Goal: Task Accomplishment & Management: Complete application form

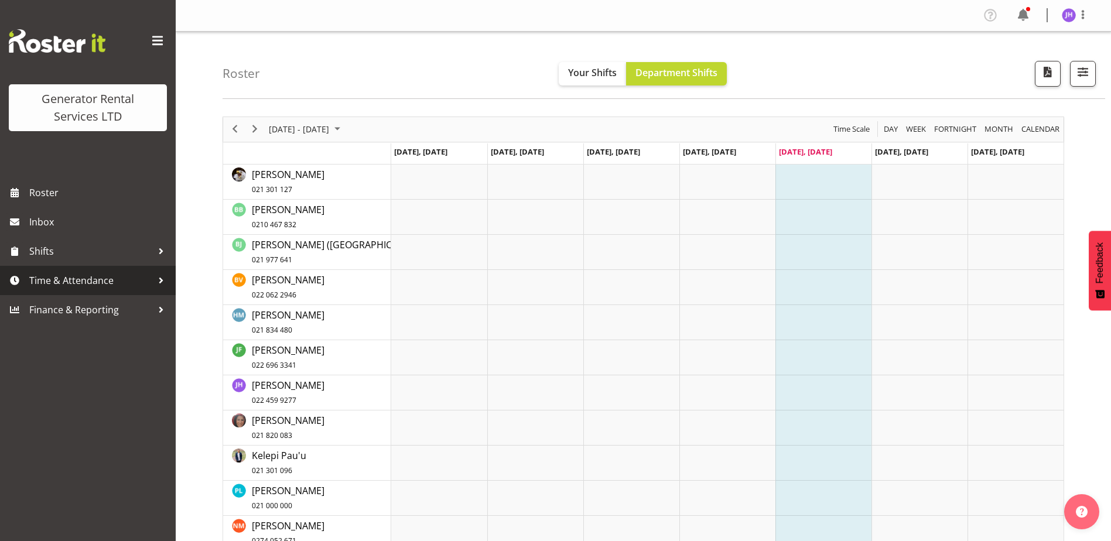
click at [47, 271] on link "Time & Attendance" at bounding box center [88, 280] width 176 height 29
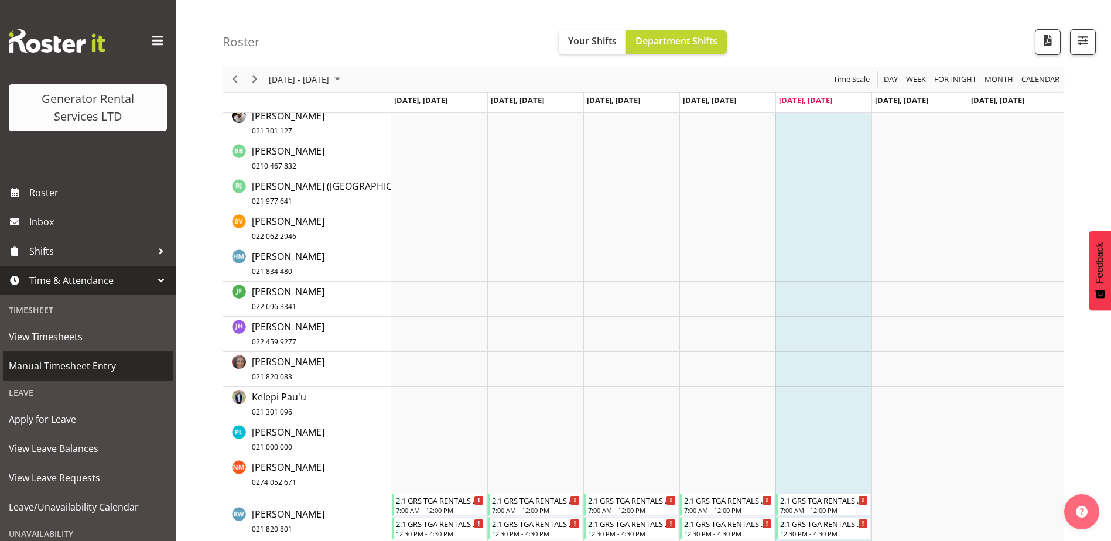
click at [105, 356] on link "Manual Timesheet Entry" at bounding box center [88, 366] width 170 height 29
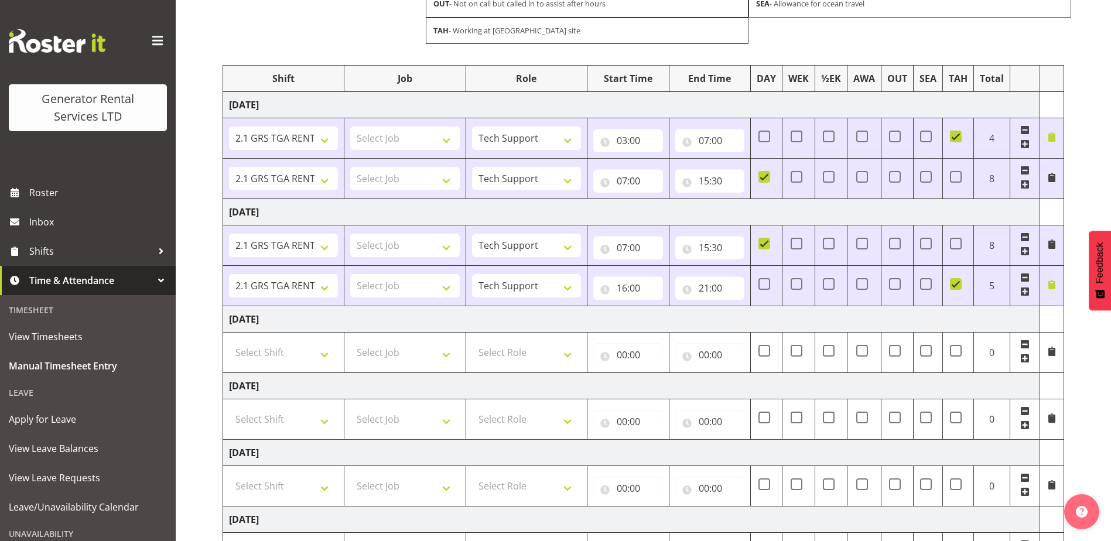
scroll to position [176, 0]
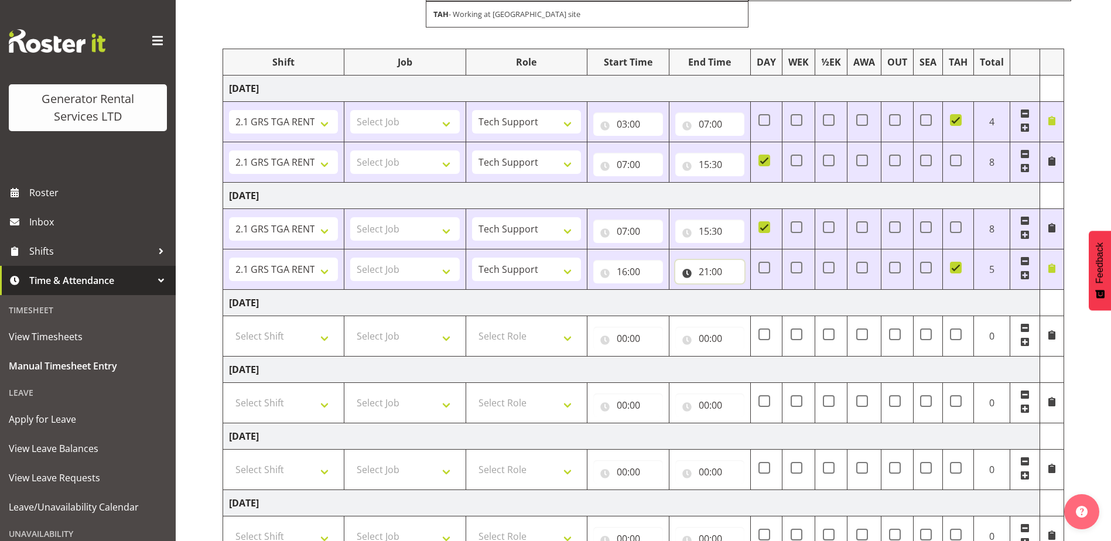
click at [717, 270] on input "21:00" at bounding box center [711, 271] width 70 height 23
click at [758, 301] on select "00 01 02 03 04 05 06 07 08 09 10 11 12 13 14 15 16 17 18 19 20 21 22 23" at bounding box center [755, 302] width 26 height 23
select select "23"
click at [742, 291] on select "00 01 02 03 04 05 06 07 08 09 10 11 12 13 14 15 16 17 18 19 20 21 22 23" at bounding box center [755, 302] width 26 height 23
type input "23:00"
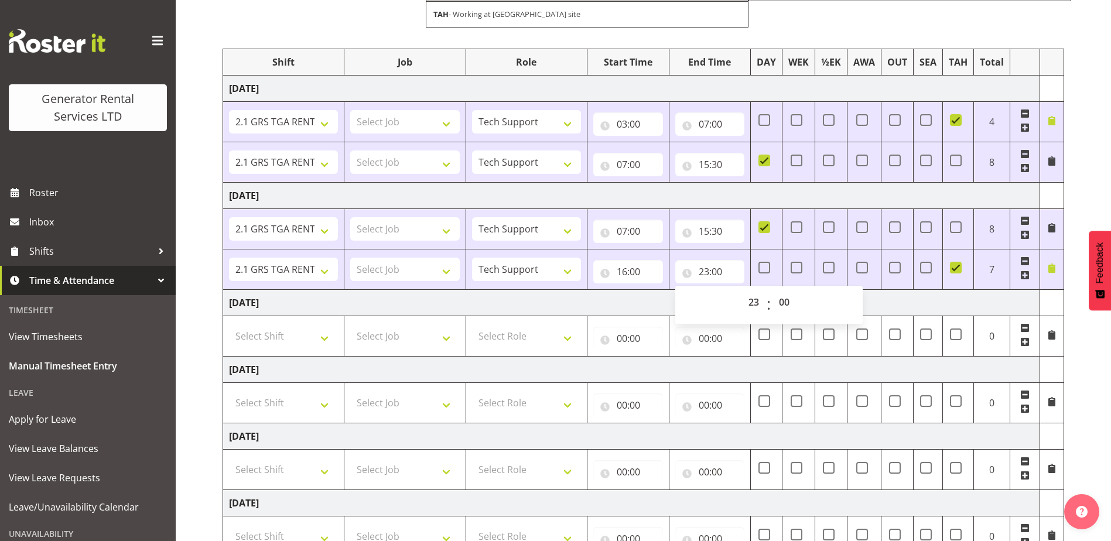
click at [898, 304] on td "Friday 3rd October 2025" at bounding box center [631, 302] width 817 height 26
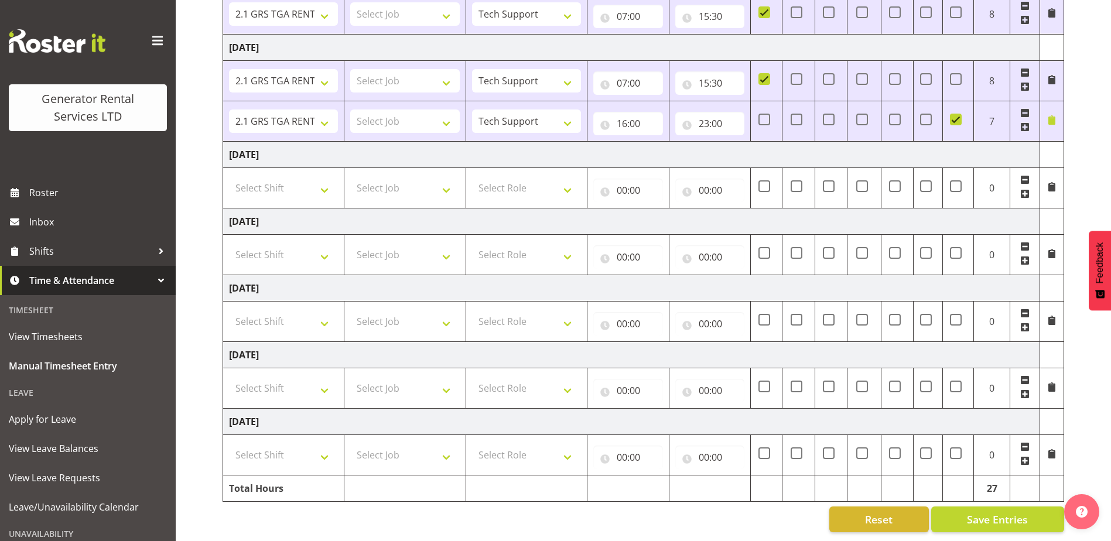
scroll to position [333, 0]
click at [1009, 507] on button "Save Entries" at bounding box center [998, 520] width 133 height 26
click at [324, 176] on select "Select Shift 2.1 GRS TGA RENTALS WORK 2.1 GRS TGA RENTALS WORK Omexom - Deliver…" at bounding box center [283, 187] width 109 height 23
select select "24023"
click at [229, 176] on select "Select Shift 2.1 GRS TGA RENTALS WORK 2.1 GRS TGA RENTALS WORK Omexom - Deliver…" at bounding box center [283, 187] width 109 height 23
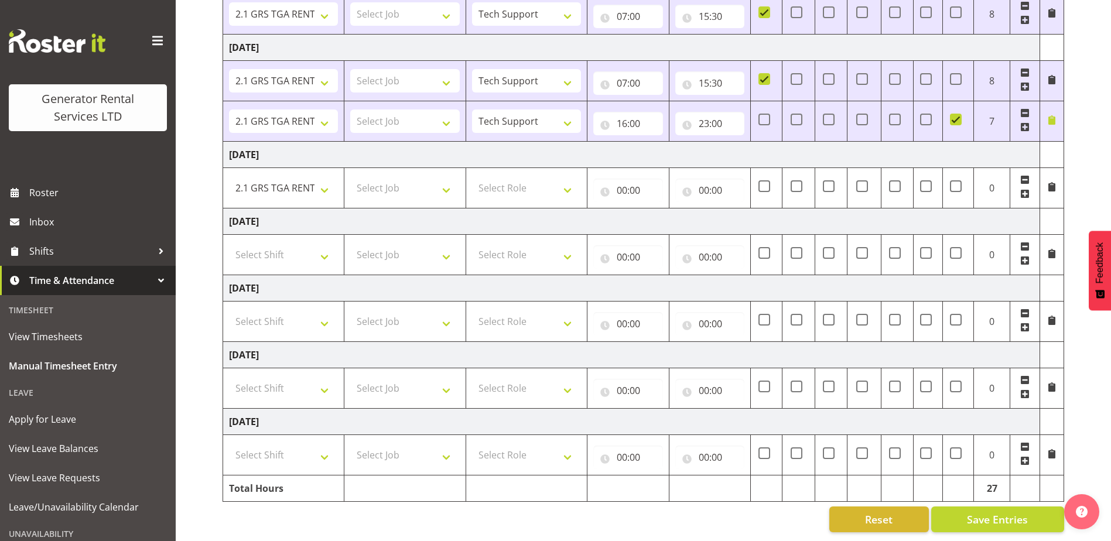
click at [584, 189] on td "Select Role Tech Support" at bounding box center [526, 188] width 121 height 40
click at [571, 187] on select "Select Role Tech Support" at bounding box center [526, 187] width 109 height 23
select select "20"
click at [472, 176] on select "Select Role Tech Support" at bounding box center [526, 187] width 109 height 23
click at [626, 179] on input "00:00" at bounding box center [628, 190] width 70 height 23
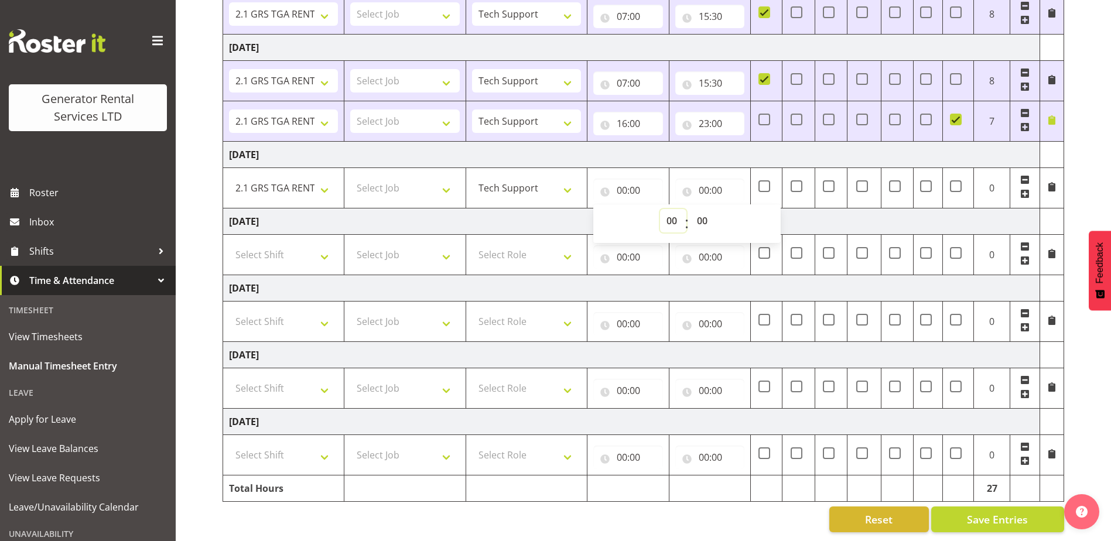
click at [680, 210] on select "00 01 02 03 04 05 06 07 08 09 10 11 12 13 14 15 16 17 18 19 20 21 22 23" at bounding box center [673, 220] width 26 height 23
select select "7"
click at [660, 209] on select "00 01 02 03 04 05 06 07 08 09 10 11 12 13 14 15 16 17 18 19 20 21 22 23" at bounding box center [673, 220] width 26 height 23
type input "07:00"
click at [710, 186] on input "00:00" at bounding box center [711, 190] width 70 height 23
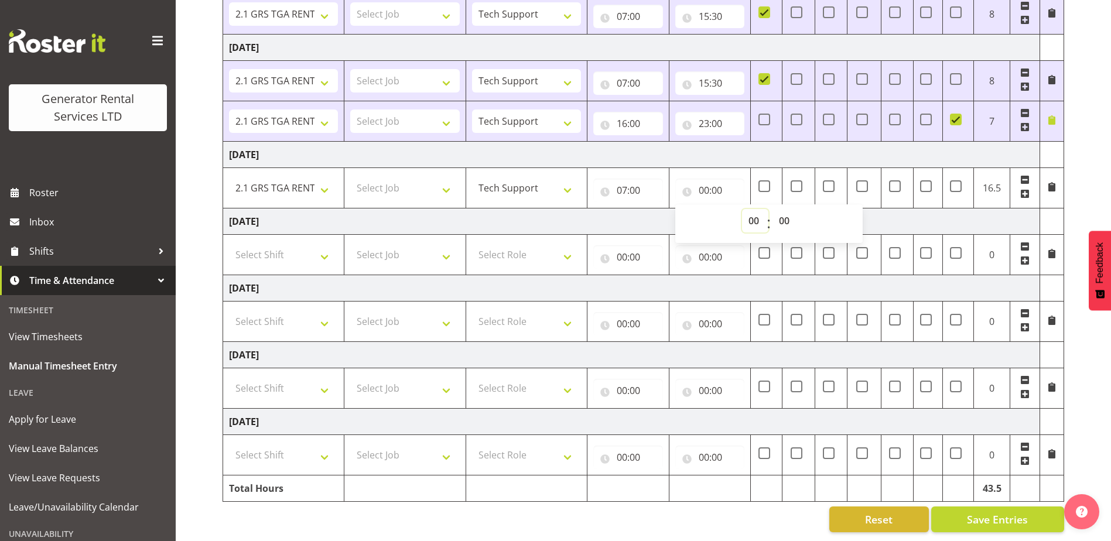
click at [752, 215] on select "00 01 02 03 04 05 06 07 08 09 10 11 12 13 14 15 16 17 18 19 20 21 22 23" at bounding box center [755, 220] width 26 height 23
select select "15"
click at [742, 209] on select "00 01 02 03 04 05 06 07 08 09 10 11 12 13 14 15 16 17 18 19 20 21 22 23" at bounding box center [755, 220] width 26 height 23
type input "15:00"
click at [787, 214] on select "00 01 02 03 04 05 06 07 08 09 10 11 12 13 14 15 16 17 18 19 20 21 22 23 24 25 2…" at bounding box center [786, 220] width 26 height 23
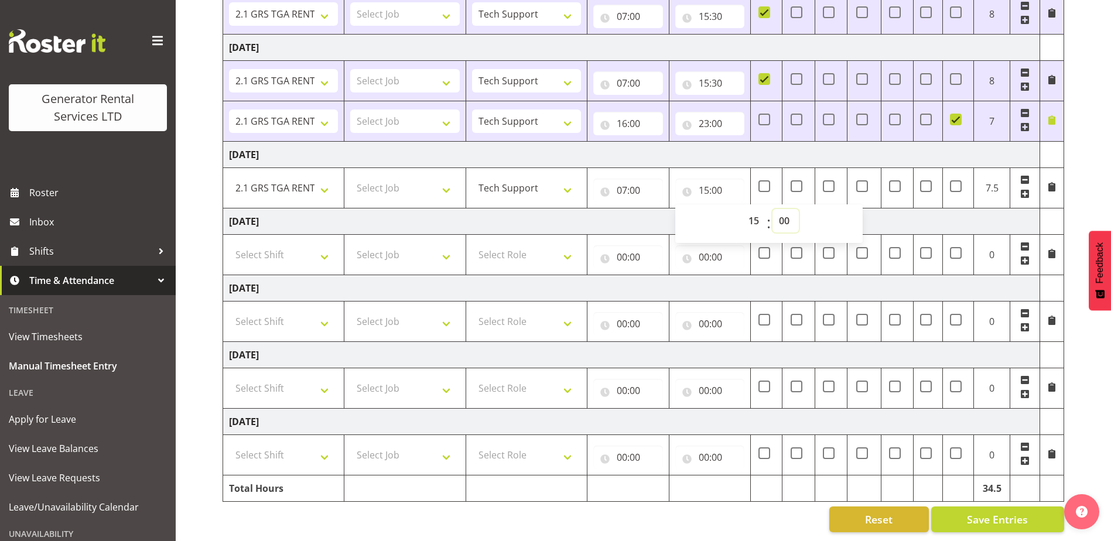
select select "30"
click at [773, 209] on select "00 01 02 03 04 05 06 07 08 09 10 11 12 13 14 15 16 17 18 19 20 21 22 23 24 25 2…" at bounding box center [786, 220] width 26 height 23
type input "15:30"
click at [976, 512] on span "Save Entries" at bounding box center [997, 519] width 61 height 15
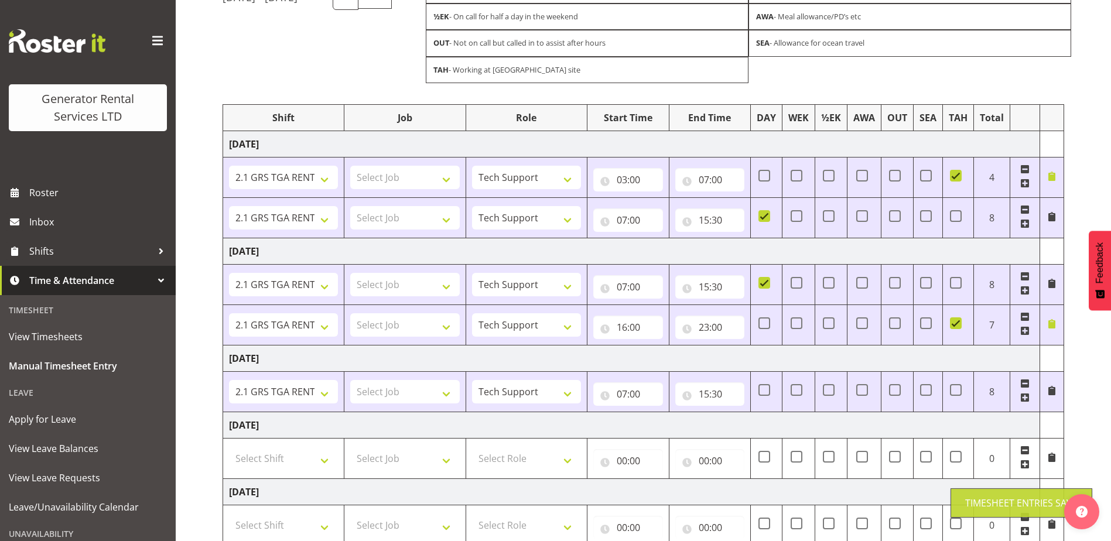
scroll to position [274, 0]
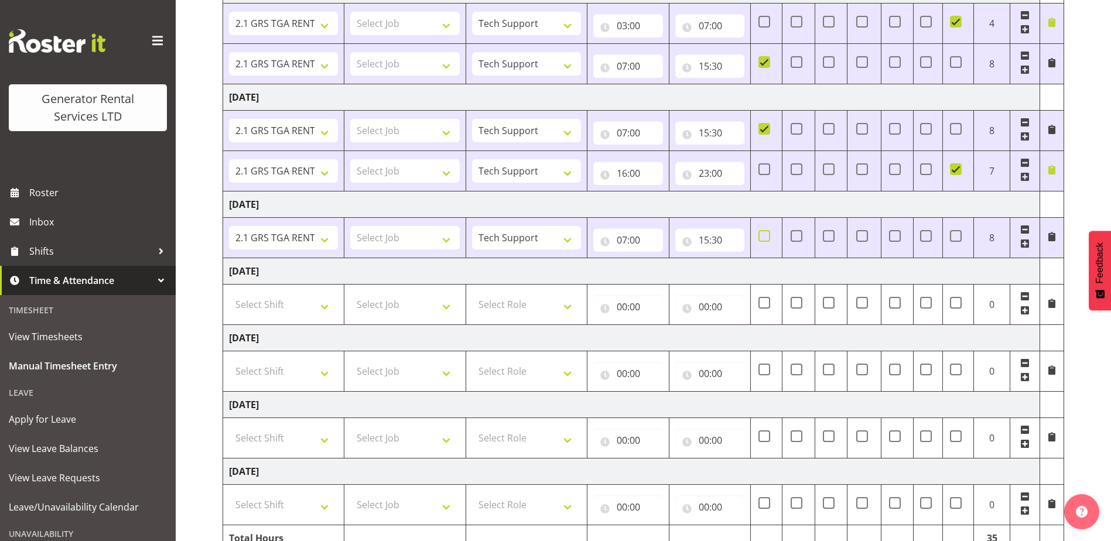
click at [765, 237] on span at bounding box center [765, 236] width 12 height 12
click at [765, 237] on input "checkbox" at bounding box center [763, 236] width 8 height 8
checkbox input "true"
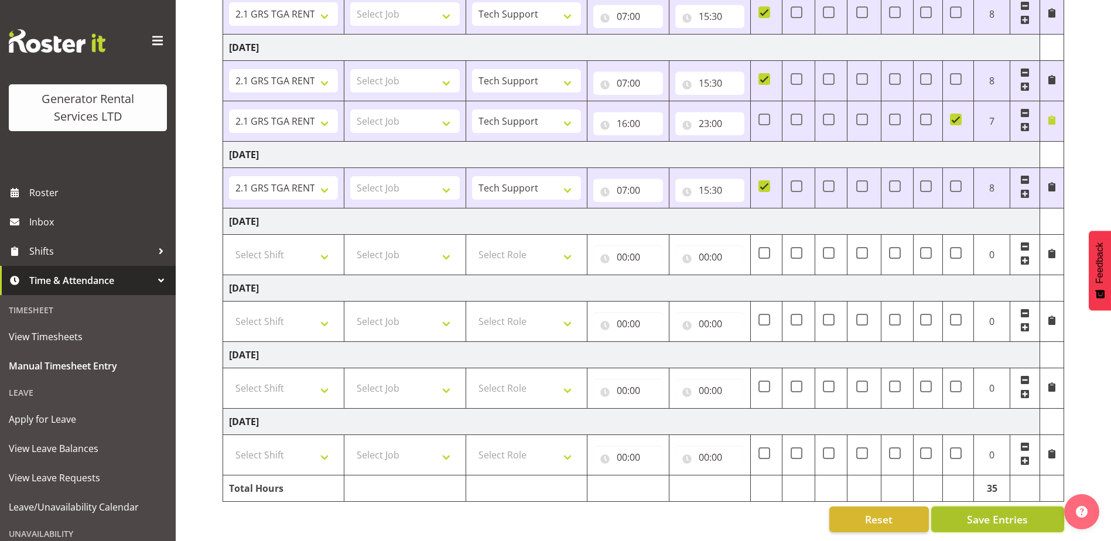
click at [1007, 512] on span "Save Entries" at bounding box center [997, 519] width 61 height 15
click at [1049, 115] on span at bounding box center [1052, 119] width 9 height 9
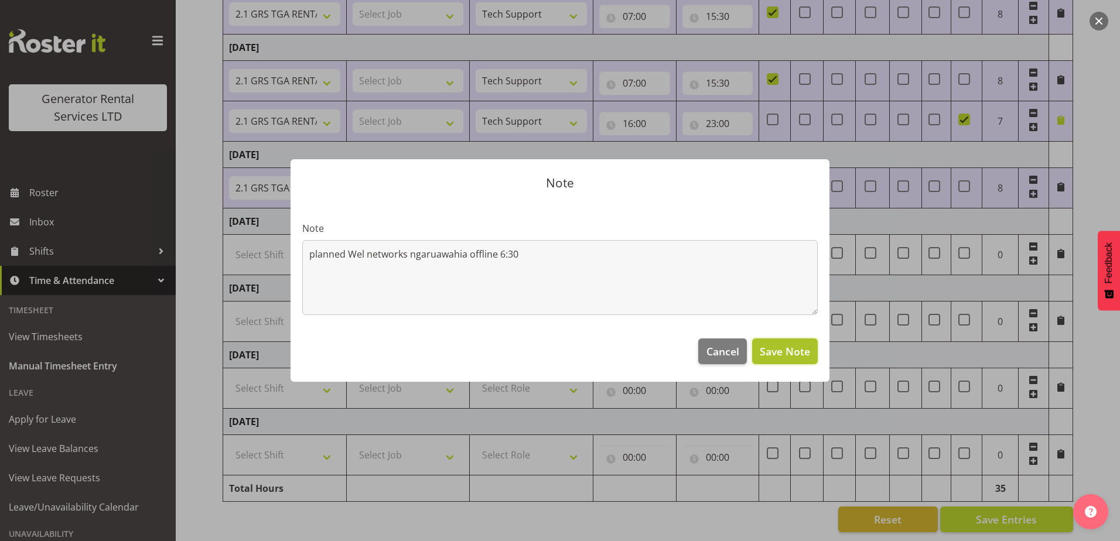
click at [769, 347] on span "Save Note" at bounding box center [785, 351] width 50 height 15
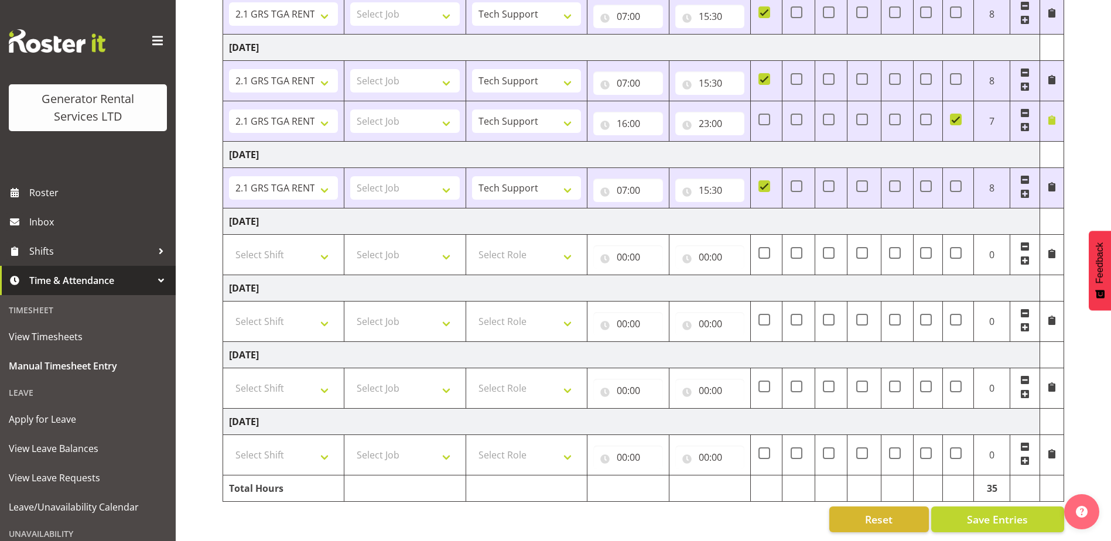
click at [1054, 115] on span at bounding box center [1052, 119] width 9 height 9
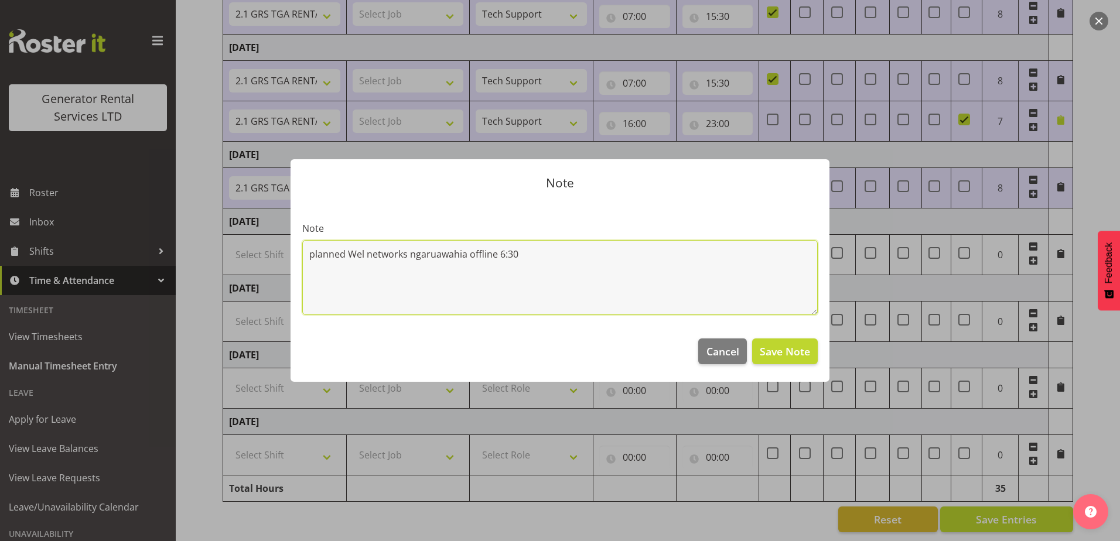
click at [616, 245] on textarea "planned Wel networks ngaruawahia offline 6:30" at bounding box center [560, 277] width 516 height 75
type textarea "planned Wel networks ngaruawahia offline 6:30 turned into 9pm offline"
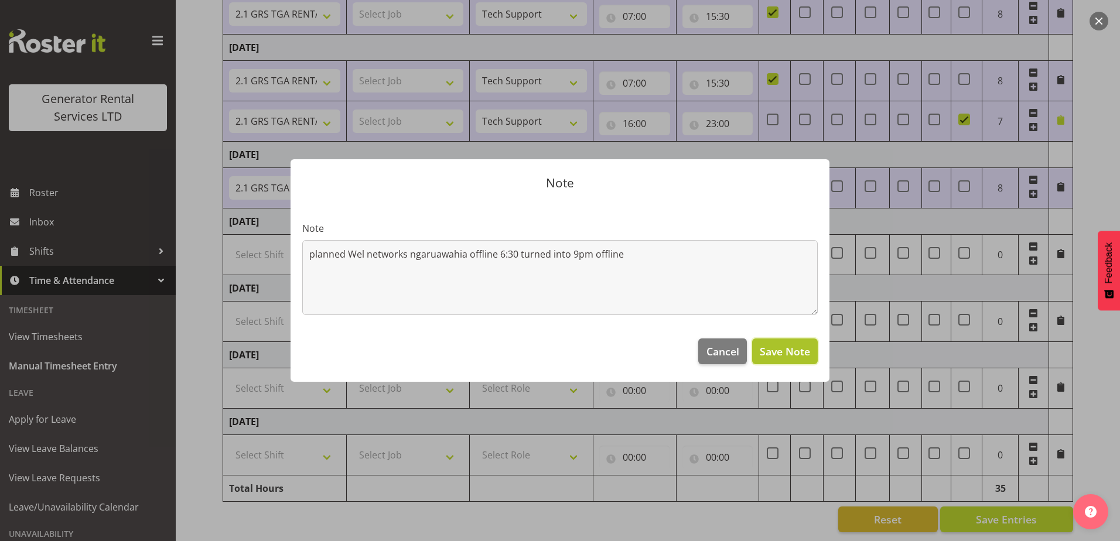
click at [776, 352] on span "Save Note" at bounding box center [785, 351] width 50 height 15
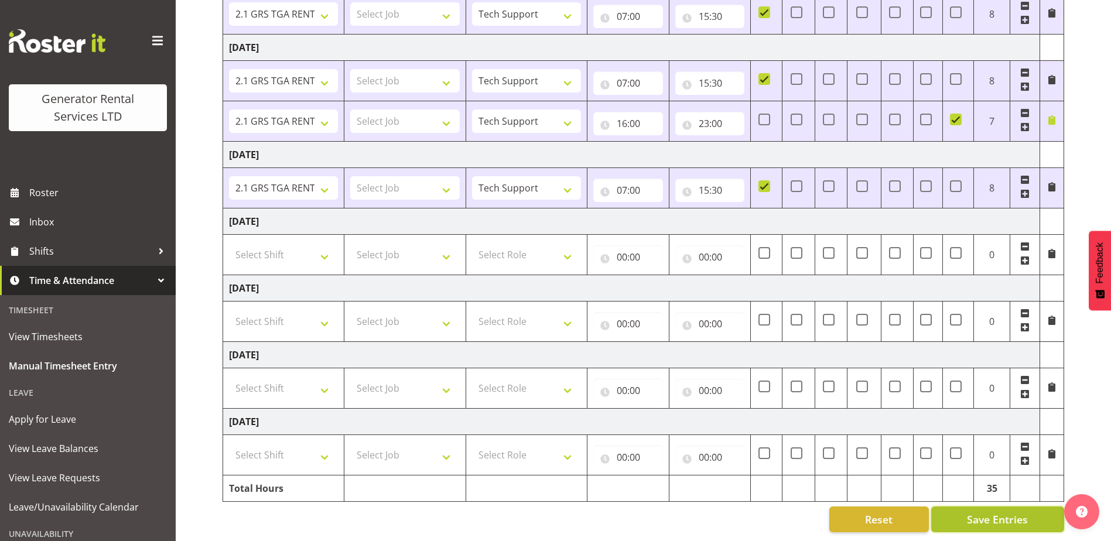
click at [1024, 516] on span "Save Entries" at bounding box center [997, 519] width 61 height 15
click at [274, 388] on select "Select Shift 2.1 GRS TGA RENTALS WORK 2.1 GRS TGA RENTALS WORK Omexom - Deliver…" at bounding box center [283, 388] width 109 height 23
select select "24858"
click at [229, 377] on select "Select Shift 2.1 GRS TGA RENTALS WORK 2.1 GRS TGA RENTALS WORK Omexom - Deliver…" at bounding box center [283, 388] width 109 height 23
click at [516, 385] on select "Select Role Tech Support" at bounding box center [526, 388] width 109 height 23
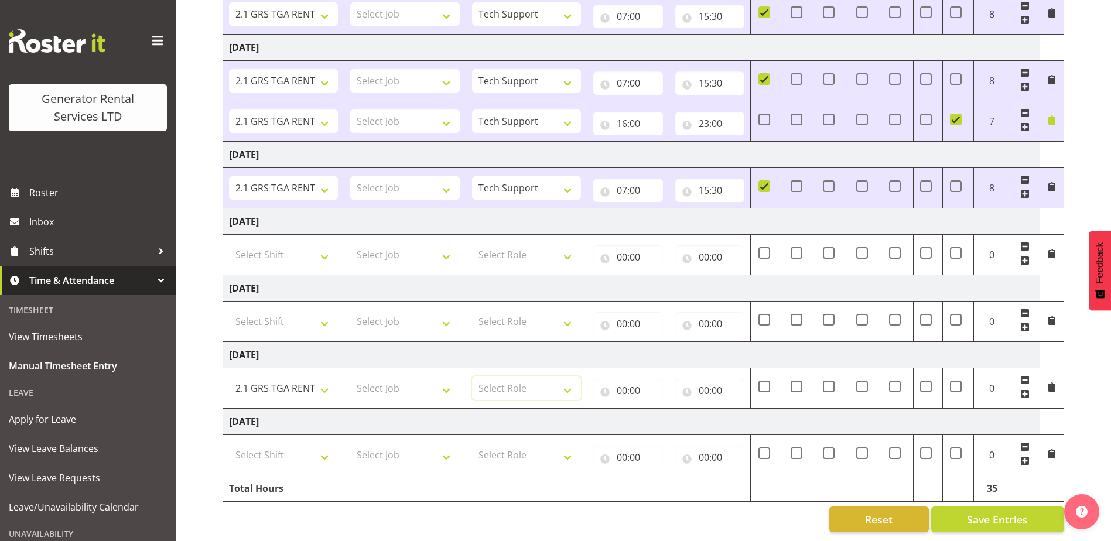
select select "20"
click at [472, 377] on select "Select Role Tech Support" at bounding box center [526, 388] width 109 height 23
click at [637, 387] on input "00:00" at bounding box center [628, 390] width 70 height 23
click at [666, 416] on select "00 01 02 03 04 05 06 07 08 09 10 11 12 13 14 15 16 17 18 19 20 21 22 23" at bounding box center [673, 421] width 26 height 23
select select "7"
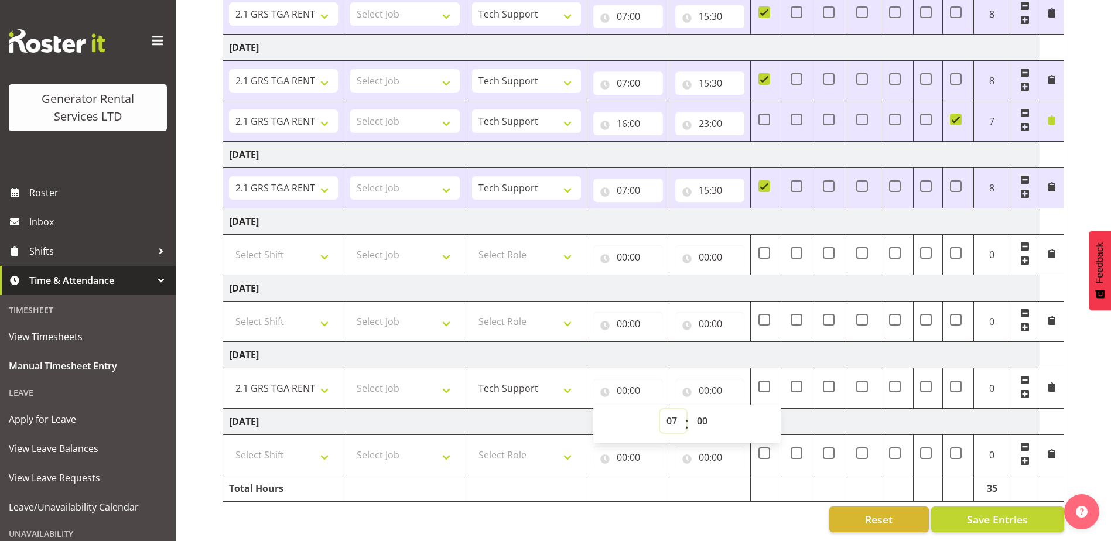
click at [660, 410] on select "00 01 02 03 04 05 06 07 08 09 10 11 12 13 14 15 16 17 18 19 20 21 22 23" at bounding box center [673, 421] width 26 height 23
type input "07:00"
click at [719, 379] on input "00:00" at bounding box center [711, 390] width 70 height 23
click at [750, 414] on select "00 01 02 03 04 05 06 07 08 09 10 11 12 13 14 15 16 17 18 19 20 21 22 23" at bounding box center [755, 421] width 26 height 23
select select "15"
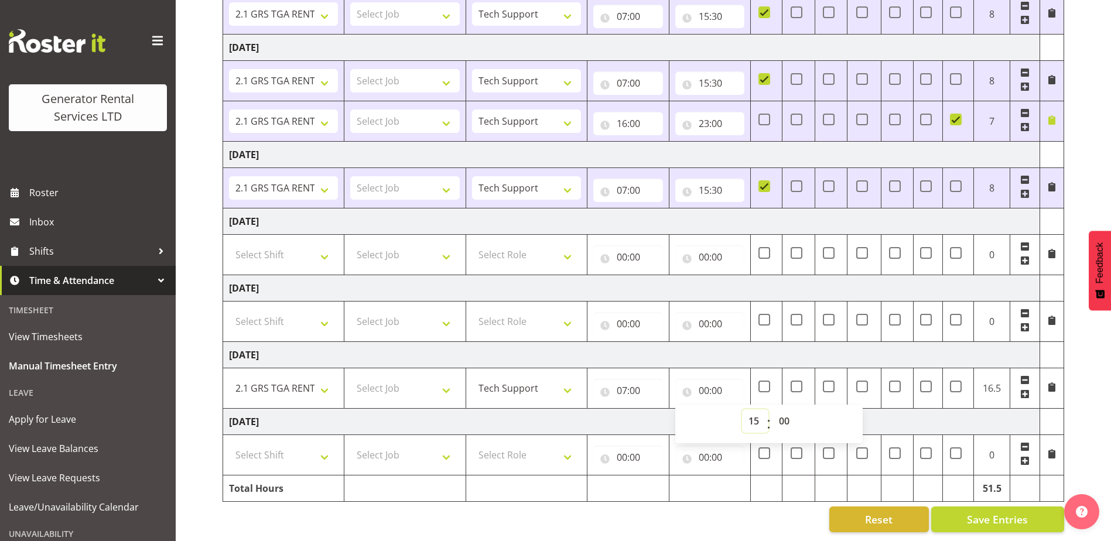
click at [742, 410] on select "00 01 02 03 04 05 06 07 08 09 10 11 12 13 14 15 16 17 18 19 20 21 22 23" at bounding box center [755, 421] width 26 height 23
type input "15:00"
click at [779, 410] on select "00 01 02 03 04 05 06 07 08 09 10 11 12 13 14 15 16 17 18 19 20 21 22 23 24 25 2…" at bounding box center [786, 421] width 26 height 23
select select "30"
click at [773, 410] on select "00 01 02 03 04 05 06 07 08 09 10 11 12 13 14 15 16 17 18 19 20 21 22 23 24 25 2…" at bounding box center [786, 421] width 26 height 23
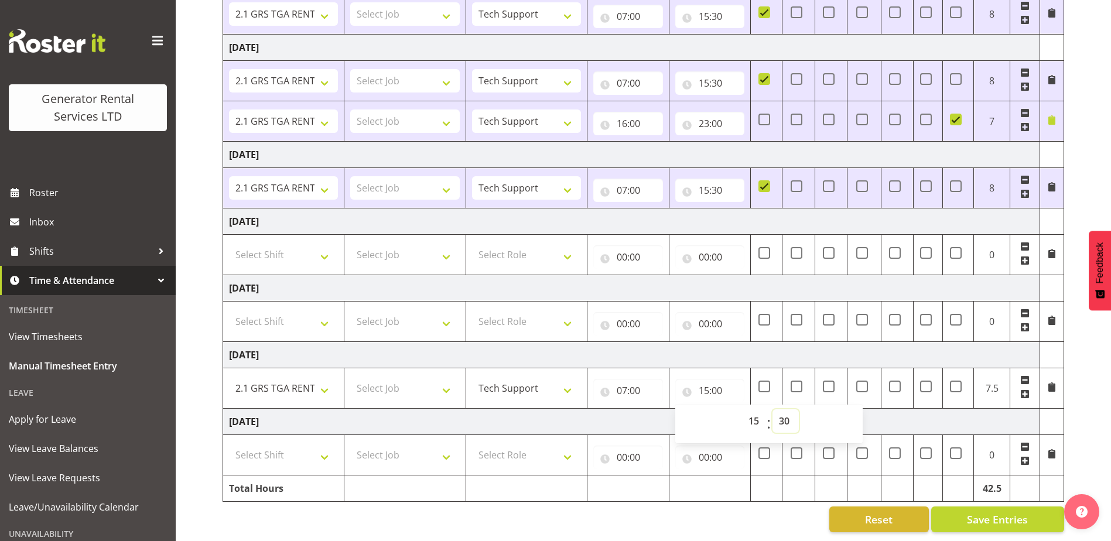
type input "15:30"
click at [506, 414] on td "Tuesday 7th October 2025" at bounding box center [631, 421] width 817 height 26
drag, startPoint x: 305, startPoint y: 439, endPoint x: 347, endPoint y: 453, distance: 44.8
click at [305, 444] on select "Select Shift 2.1 GRS TGA RENTALS WORK 2.1 GRS TGA RENTALS WORK Omexom - Deliver…" at bounding box center [283, 455] width 109 height 23
select select "24023"
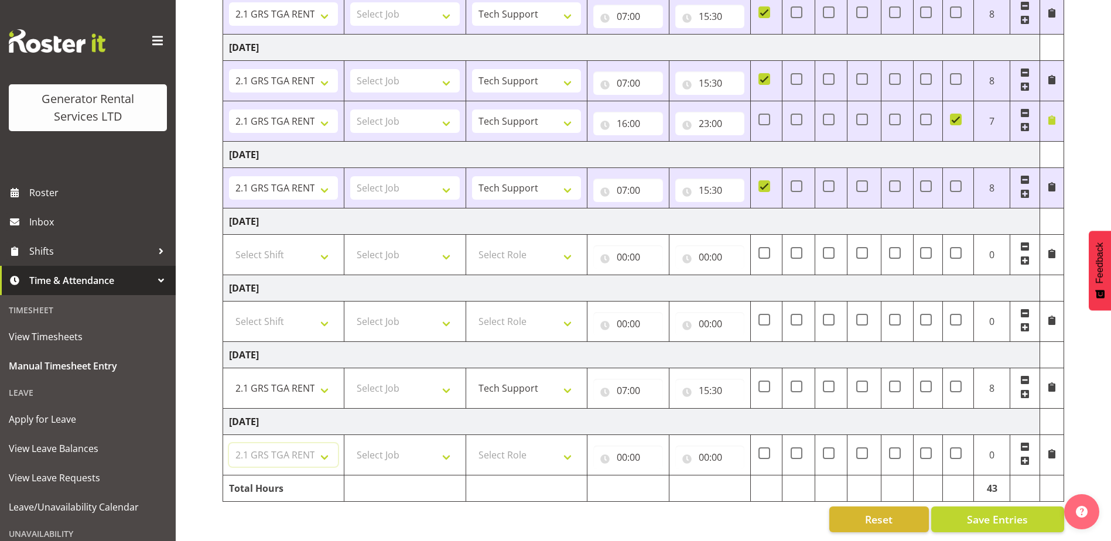
click at [229, 444] on select "Select Shift 2.1 GRS TGA RENTALS WORK 2.1 GRS TGA RENTALS WORK Omexom - Deliver…" at bounding box center [283, 455] width 109 height 23
click at [533, 445] on select "Select Role Tech Support" at bounding box center [526, 455] width 109 height 23
select select "20"
click at [472, 444] on select "Select Role Tech Support" at bounding box center [526, 455] width 109 height 23
click at [642, 451] on input "00:00" at bounding box center [628, 457] width 70 height 23
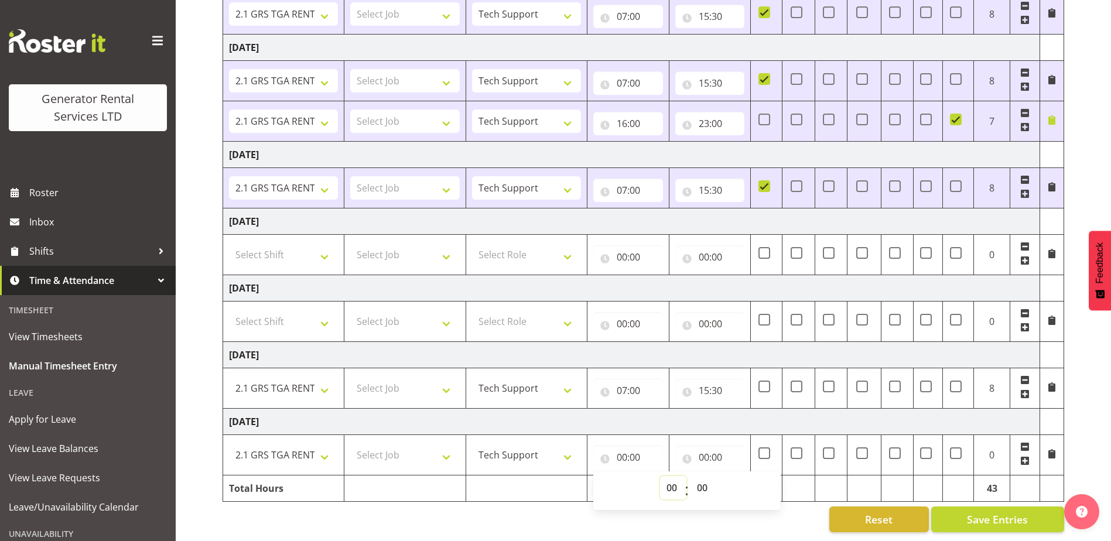
click at [666, 476] on select "00 01 02 03 04 05 06 07 08 09 10 11 12 13 14 15 16 17 18 19 20 21 22 23" at bounding box center [673, 487] width 26 height 23
select select "7"
click at [660, 476] on select "00 01 02 03 04 05 06 07 08 09 10 11 12 13 14 15 16 17 18 19 20 21 22 23" at bounding box center [673, 487] width 26 height 23
type input "07:00"
click at [700, 446] on input "00:00" at bounding box center [711, 457] width 70 height 23
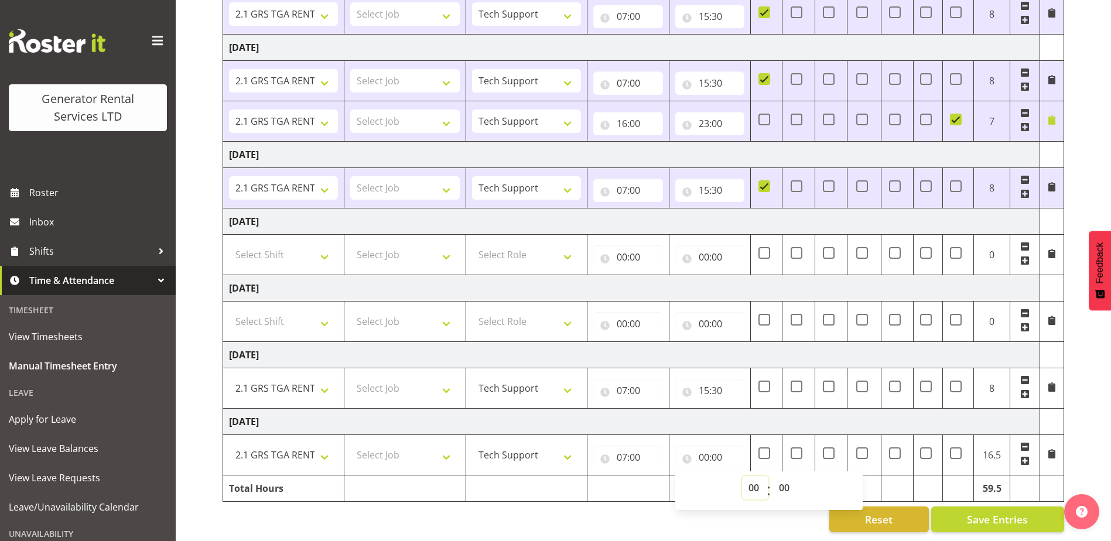
click at [749, 477] on select "00 01 02 03 04 05 06 07 08 09 10 11 12 13 14 15 16 17 18 19 20 21 22 23" at bounding box center [755, 487] width 26 height 23
select select "15"
click at [742, 476] on select "00 01 02 03 04 05 06 07 08 09 10 11 12 13 14 15 16 17 18 19 20 21 22 23" at bounding box center [755, 487] width 26 height 23
type input "15:00"
click at [781, 478] on select "00 01 02 03 04 05 06 07 08 09 10 11 12 13 14 15 16 17 18 19 20 21 22 23 24 25 2…" at bounding box center [786, 487] width 26 height 23
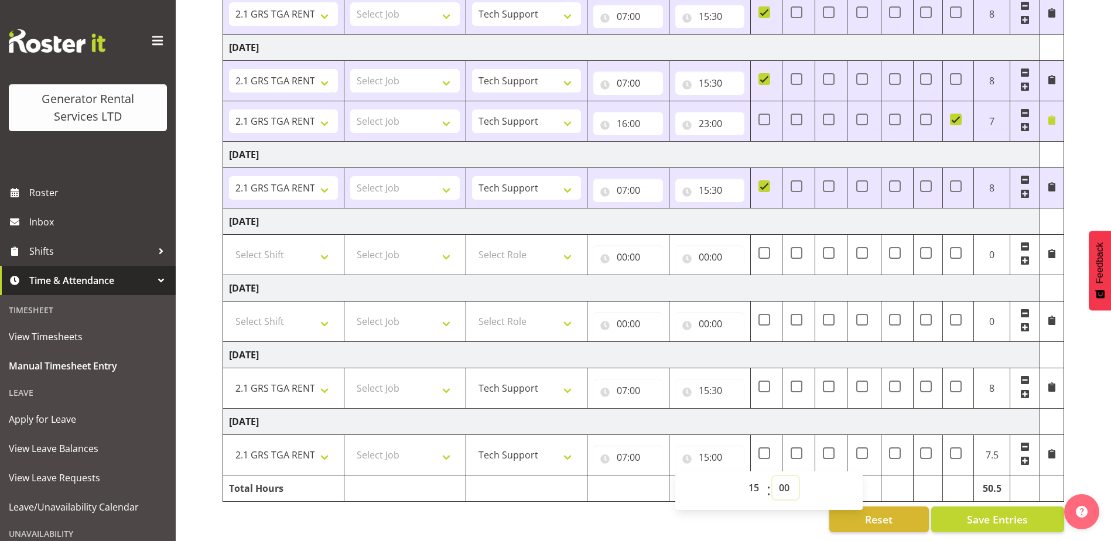
select select "30"
click at [773, 476] on select "00 01 02 03 04 05 06 07 08 09 10 11 12 13 14 15 16 17 18 19 20 21 22 23 24 25 2…" at bounding box center [786, 487] width 26 height 23
click at [816, 416] on td "Tuesday 7th October 2025" at bounding box center [631, 421] width 817 height 26
click at [955, 509] on button "Save Entries" at bounding box center [998, 520] width 133 height 26
type input "15:00"
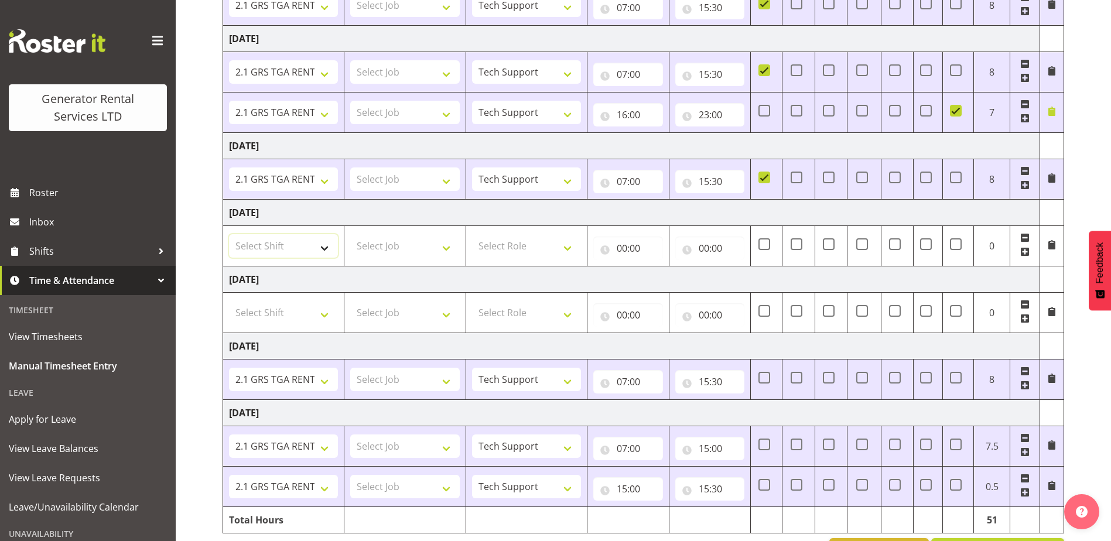
click at [286, 245] on select "Select Shift 2.1 GRS TGA RENTALS WORK 2.1 GRS TGA RENTALS WORK Omexom - Deliver…" at bounding box center [283, 245] width 109 height 23
select select "24023"
click at [229, 234] on select "Select Shift 2.1 GRS TGA RENTALS WORK 2.1 GRS TGA RENTALS WORK Omexom - Deliver…" at bounding box center [283, 245] width 109 height 23
click at [559, 259] on td "Select Role Tech Support" at bounding box center [526, 246] width 121 height 40
click at [586, 241] on td "Select Role Tech Support" at bounding box center [526, 246] width 121 height 40
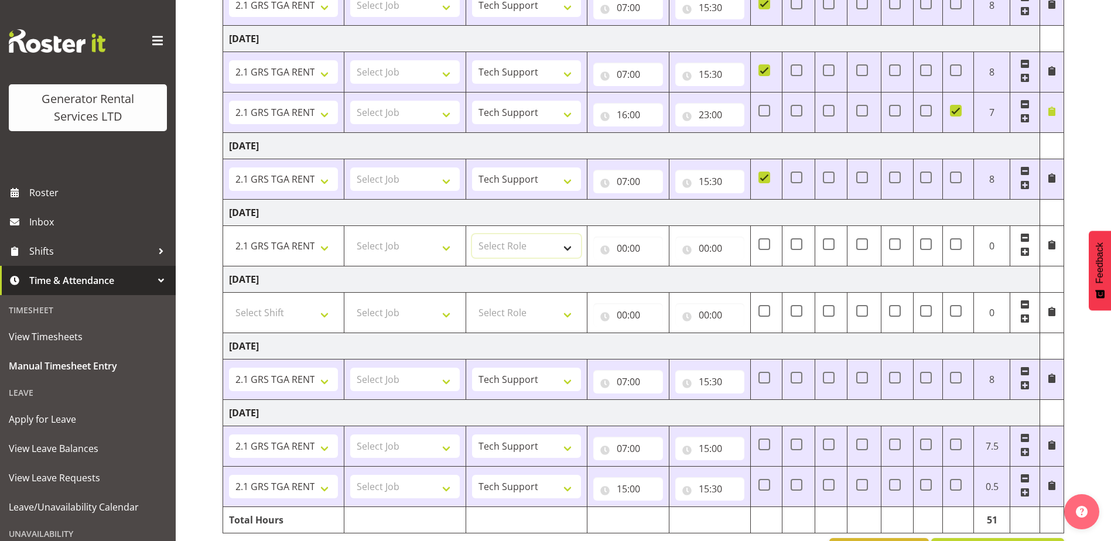
click at [570, 253] on select "Select Role Tech Support" at bounding box center [526, 245] width 109 height 23
select select "20"
click at [472, 234] on select "Select Role Tech Support" at bounding box center [526, 245] width 109 height 23
click at [292, 315] on select "Select Shift 2.1 GRS TGA RENTALS WORK 2.1 GRS TGA RENTALS WORK Omexom - Deliver…" at bounding box center [283, 312] width 109 height 23
select select "24023"
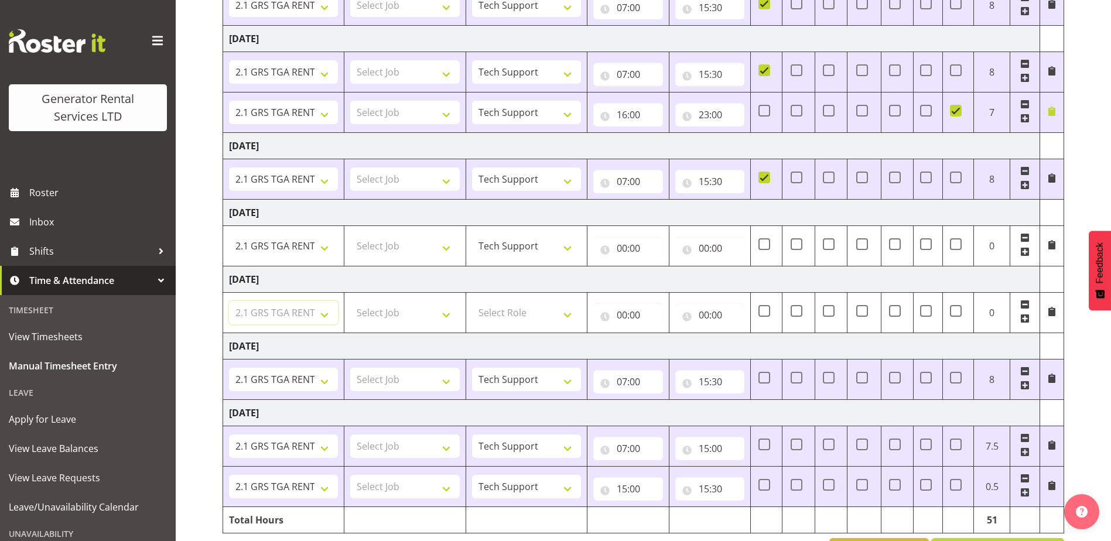
click at [229, 301] on select "Select Shift 2.1 GRS TGA RENTALS WORK 2.1 GRS TGA RENTALS WORK Omexom - Deliver…" at bounding box center [283, 312] width 109 height 23
drag, startPoint x: 530, startPoint y: 315, endPoint x: 528, endPoint y: 322, distance: 7.1
click at [530, 315] on select "Select Role Tech Support" at bounding box center [526, 312] width 109 height 23
select select "20"
click at [472, 301] on select "Select Role Tech Support" at bounding box center [526, 312] width 109 height 23
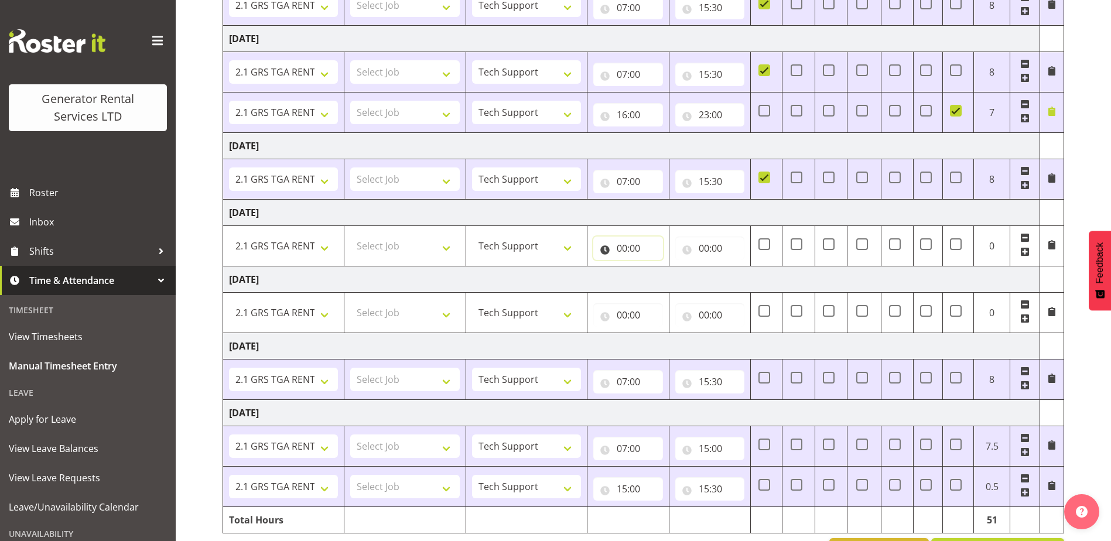
click at [639, 254] on input "00:00" at bounding box center [628, 248] width 70 height 23
click at [675, 280] on select "00 01 02 03 04 05 06 07 08 09 10 11 12 13 14 15 16 17 18 19 20 21 22 23" at bounding box center [673, 278] width 26 height 23
click at [721, 214] on td "Saturday 4th October 2025" at bounding box center [631, 212] width 817 height 26
click at [793, 238] on span at bounding box center [797, 244] width 12 height 12
click at [793, 240] on input "checkbox" at bounding box center [795, 244] width 8 height 8
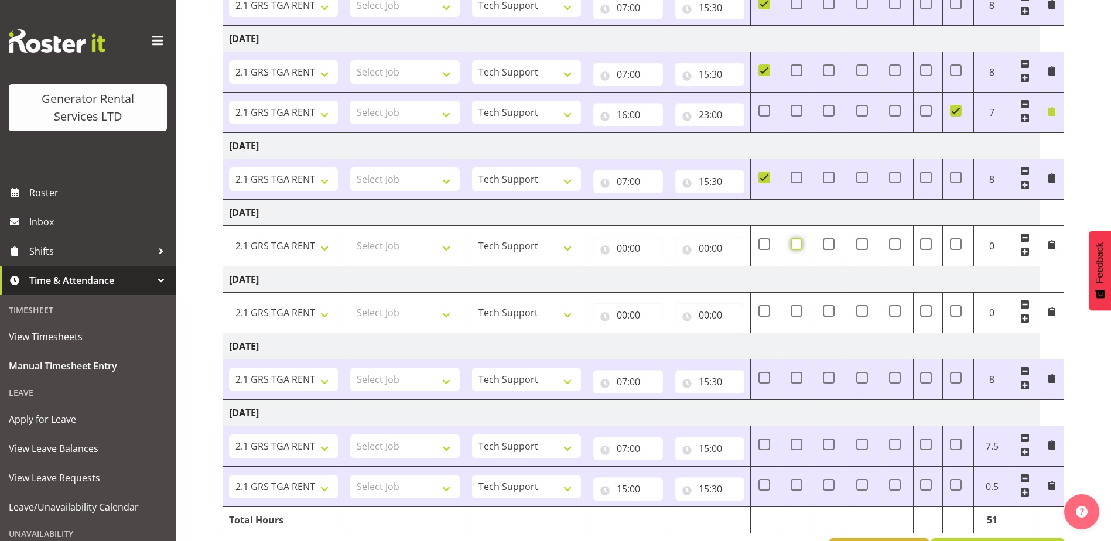
checkbox input "true"
click at [792, 311] on span at bounding box center [797, 311] width 12 height 12
click at [792, 311] on input "checkbox" at bounding box center [795, 311] width 8 height 8
checkbox input "true"
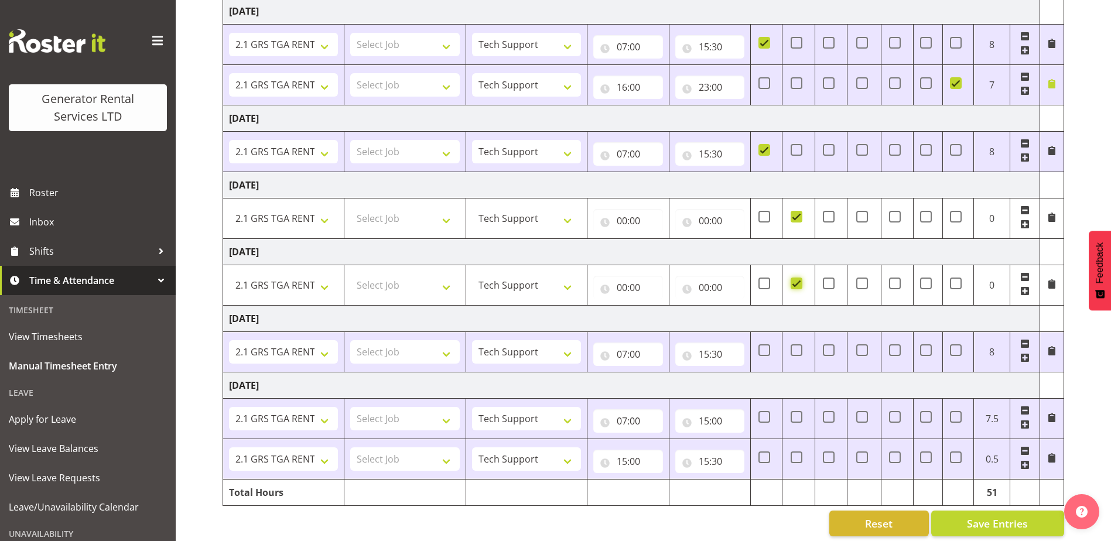
scroll to position [373, 0]
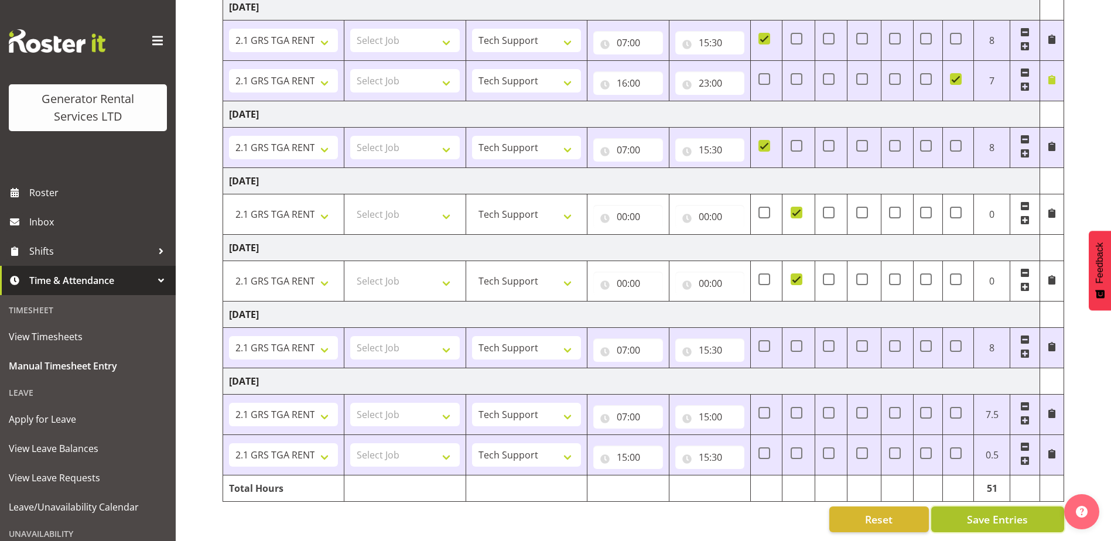
click at [944, 518] on button "Save Entries" at bounding box center [998, 520] width 133 height 26
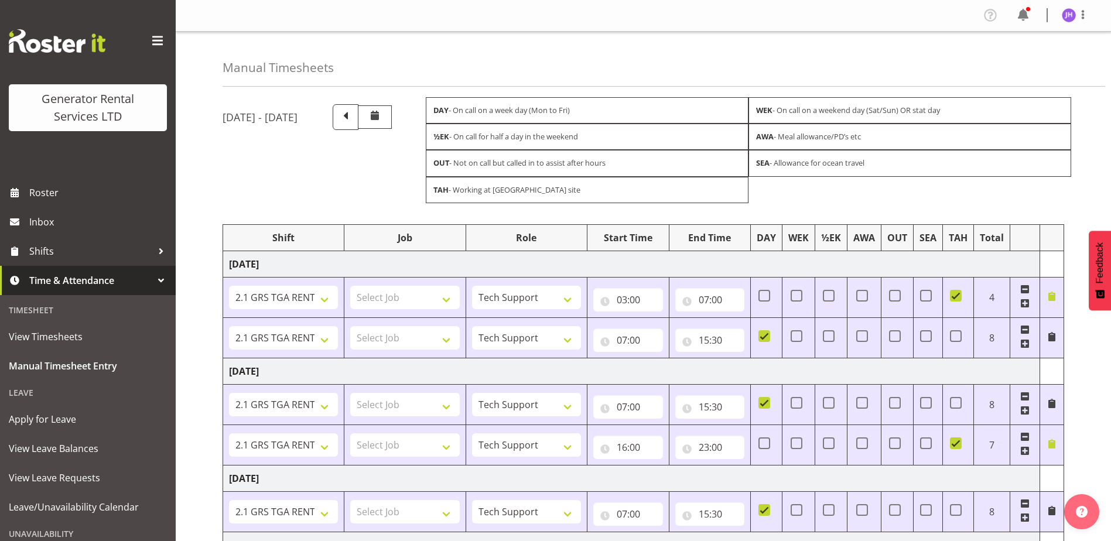
scroll to position [117, 0]
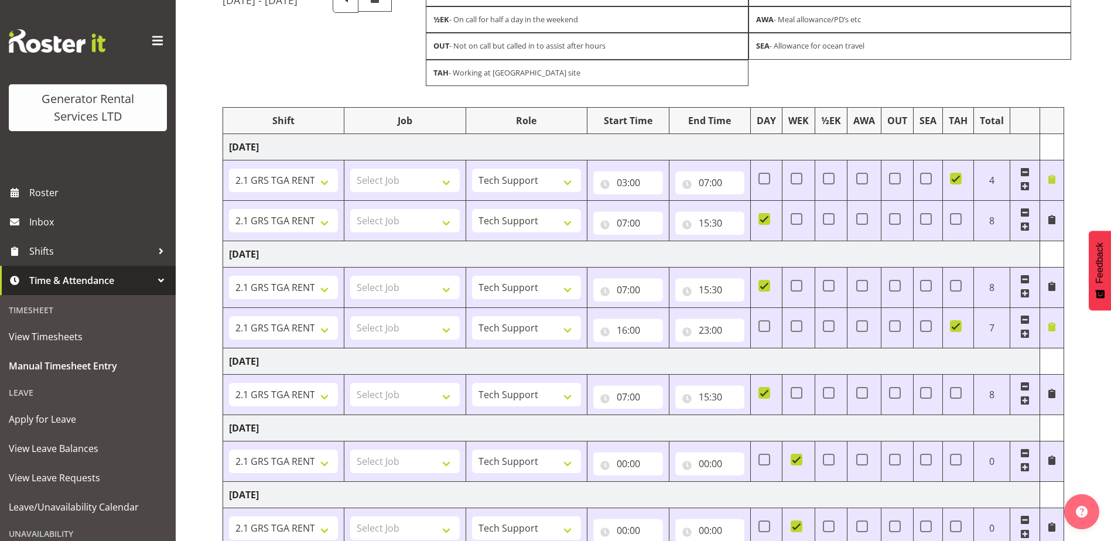
click at [958, 180] on span at bounding box center [956, 179] width 12 height 12
click at [958, 180] on input "checkbox" at bounding box center [954, 179] width 8 height 8
checkbox input "false"
click at [960, 330] on span at bounding box center [956, 326] width 12 height 12
click at [958, 330] on input "checkbox" at bounding box center [954, 326] width 8 height 8
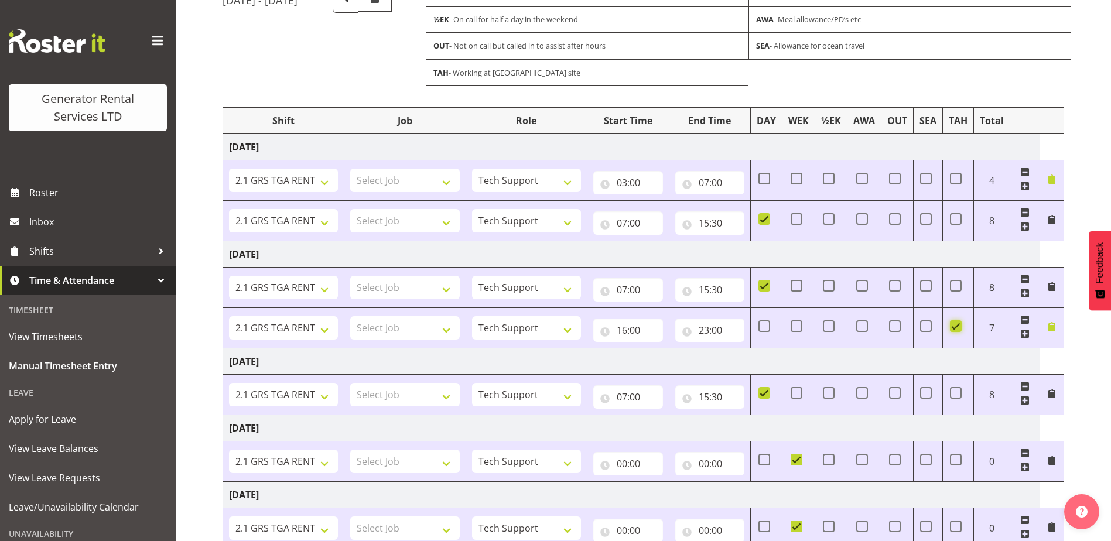
checkbox input "false"
click at [896, 180] on span at bounding box center [895, 179] width 12 height 12
click at [896, 180] on input "checkbox" at bounding box center [893, 179] width 8 height 8
checkbox input "true"
click at [891, 327] on span at bounding box center [895, 326] width 12 height 12
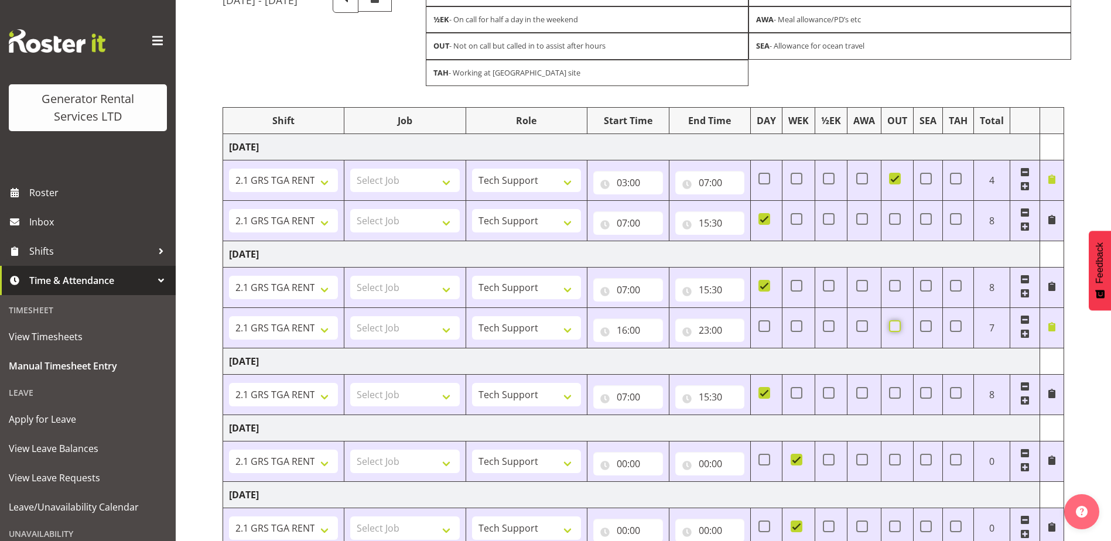
click at [891, 327] on input "checkbox" at bounding box center [893, 326] width 8 height 8
checkbox input "true"
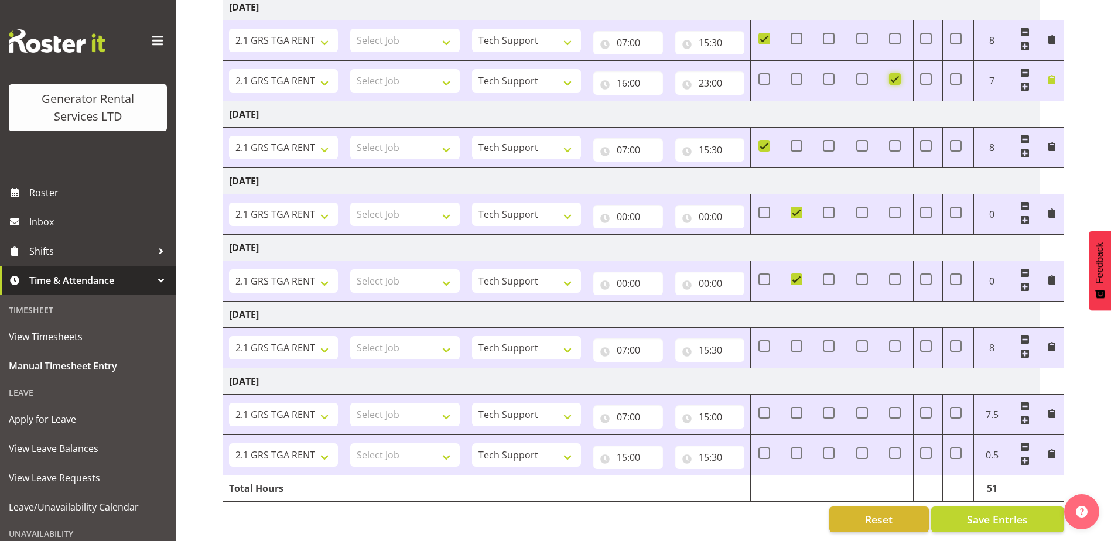
scroll to position [373, 0]
click at [958, 519] on button "Save Entries" at bounding box center [998, 520] width 133 height 26
